Goal: Transaction & Acquisition: Purchase product/service

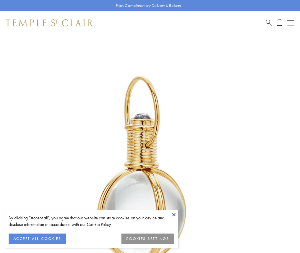
scroll to position [149, 0]
